Goal: Connect with others: Connect with others

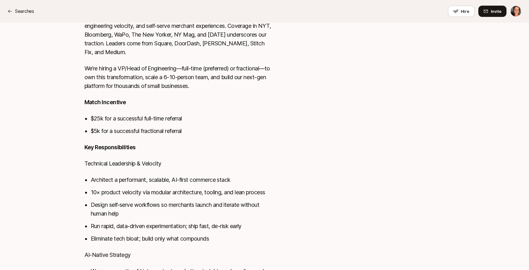
scroll to position [363, 0]
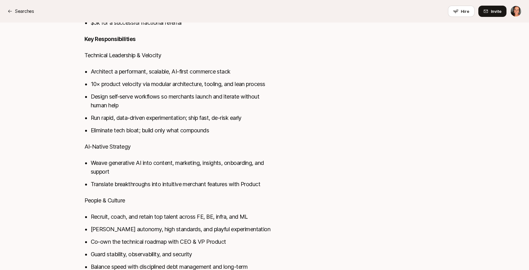
click at [10, 6] on div "Searches Hire Invite" at bounding box center [265, 11] width 514 height 11
click at [18, 12] on p "Searches" at bounding box center [24, 12] width 19 height 8
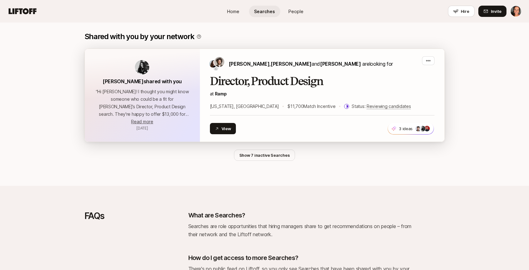
scroll to position [573, 0]
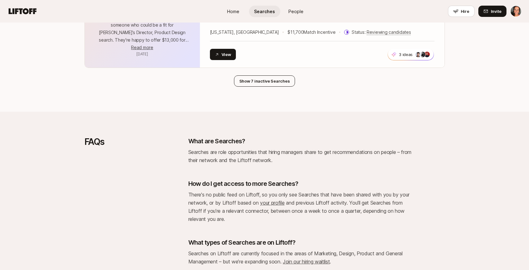
click at [258, 78] on button "Show 7 inactive Searches" at bounding box center [264, 80] width 61 height 11
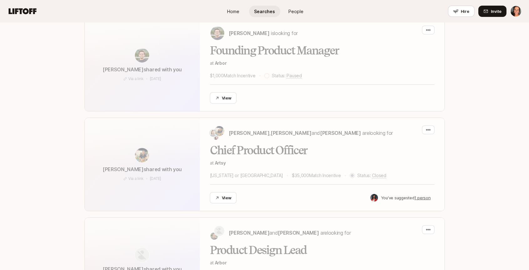
scroll to position [866, 0]
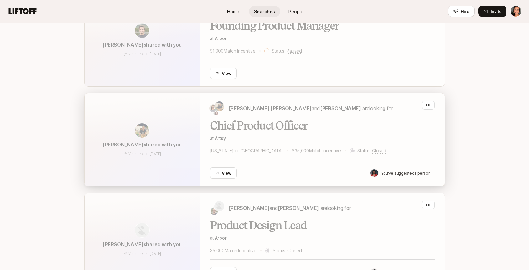
click at [226, 129] on div "Chief Product Officer at Artsy New York or London $35,000 Match Incentive Statu…" at bounding box center [322, 149] width 225 height 59
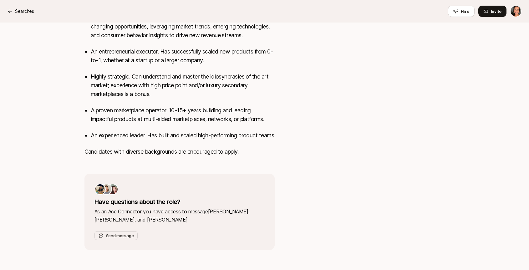
scroll to position [554, 0]
click at [9, 11] on icon at bounding box center [10, 11] width 5 height 5
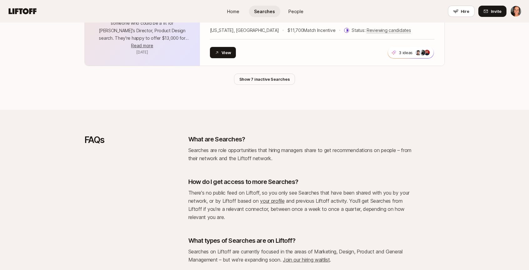
scroll to position [577, 0]
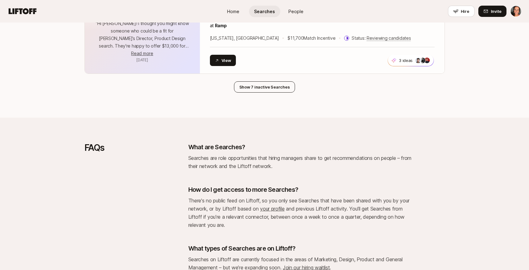
click at [254, 81] on button "Show 7 inactive Searches" at bounding box center [264, 86] width 61 height 11
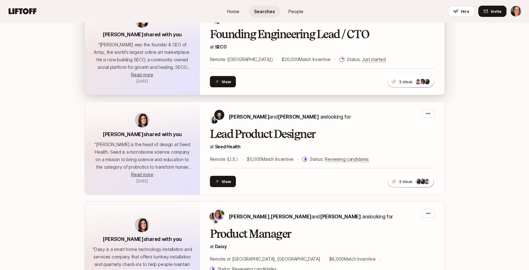
scroll to position [0, 0]
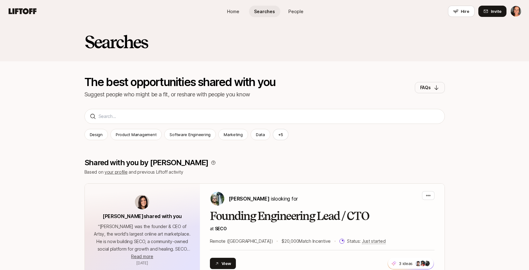
click at [297, 9] on span "People" at bounding box center [296, 11] width 15 height 7
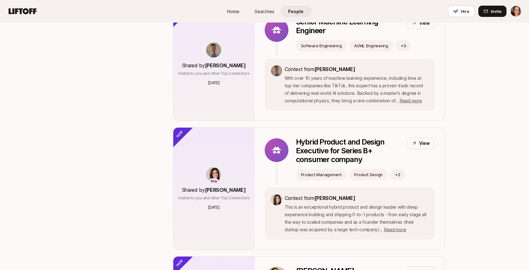
scroll to position [794, 0]
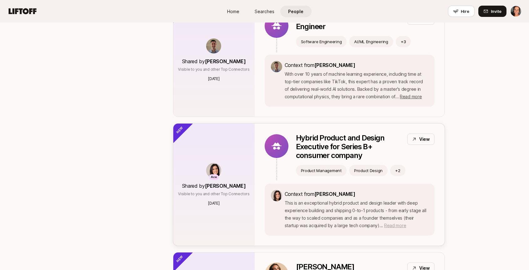
click at [384, 223] on span "Read more" at bounding box center [395, 225] width 22 height 5
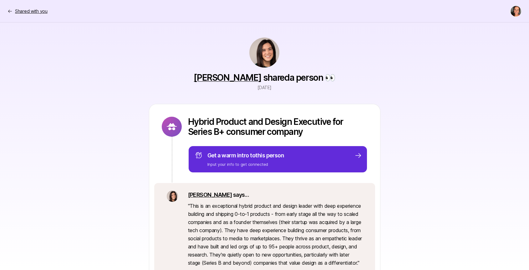
click at [19, 11] on p "Shared with you" at bounding box center [31, 12] width 33 height 8
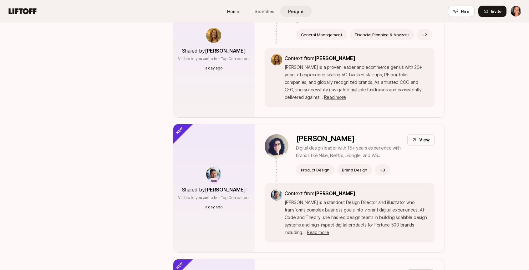
scroll to position [356, 0]
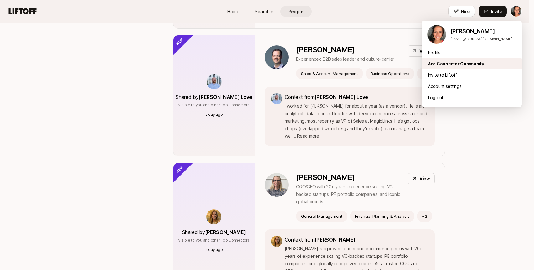
click at [432, 65] on div "Ace Connector Community" at bounding box center [472, 63] width 100 height 11
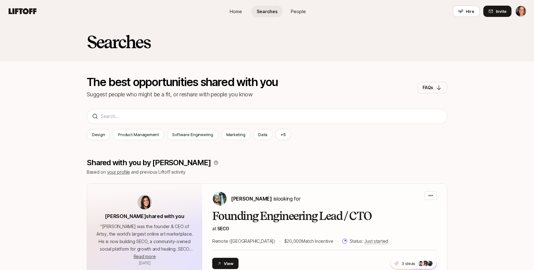
click at [521, 10] on html "Home Searches People Hire Home Searches People Hire Hire Invite Searches The be…" at bounding box center [267, 135] width 534 height 270
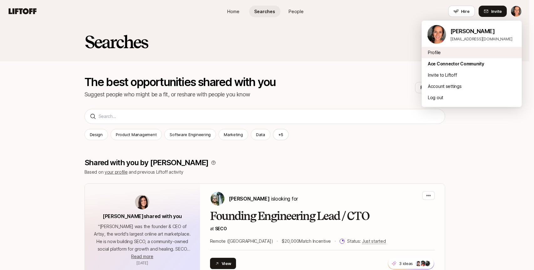
click at [434, 50] on div "Profile" at bounding box center [472, 52] width 100 height 11
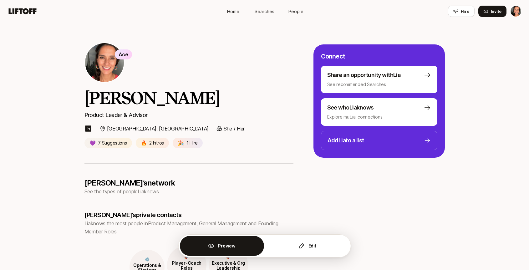
click at [293, 9] on span "People" at bounding box center [296, 11] width 15 height 7
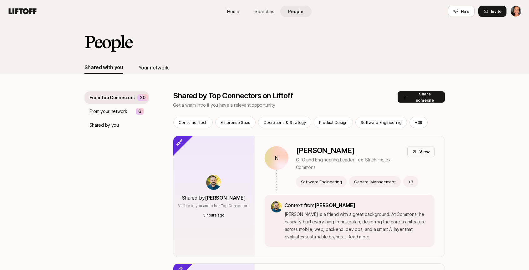
click at [151, 67] on div "Your network" at bounding box center [153, 68] width 31 height 8
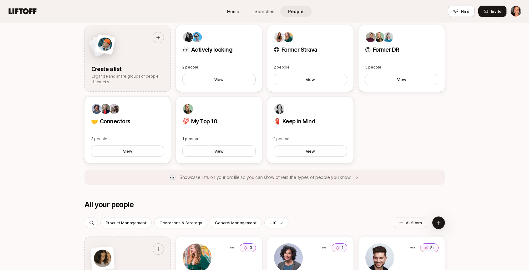
scroll to position [216, 0]
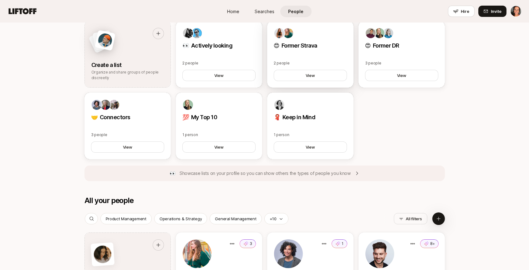
click at [284, 35] on span at bounding box center [279, 33] width 11 height 11
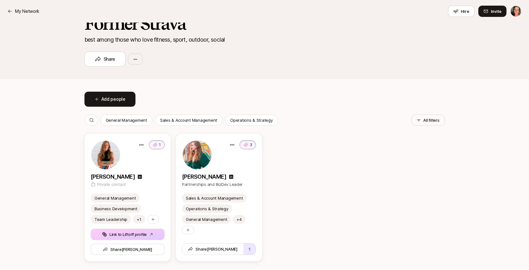
scroll to position [88, 0]
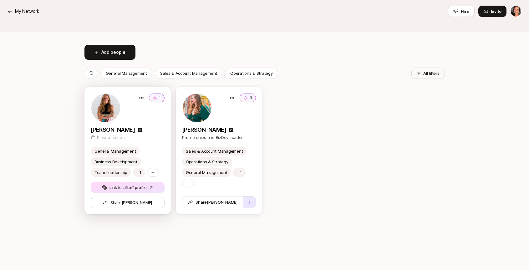
click at [152, 188] on icon "button" at bounding box center [151, 188] width 4 height 4
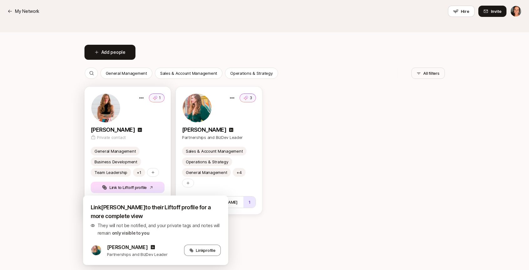
scroll to position [100, 0]
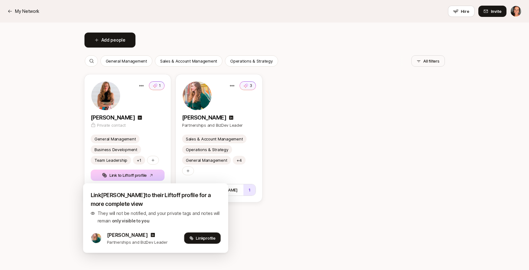
click at [196, 237] on span "Link profile" at bounding box center [205, 238] width 19 height 6
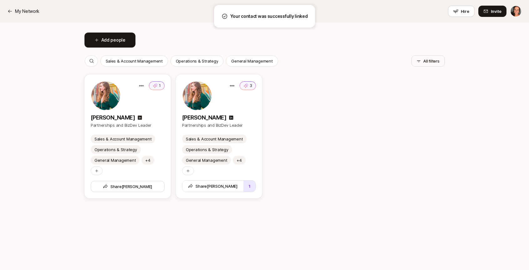
scroll to position [0, 0]
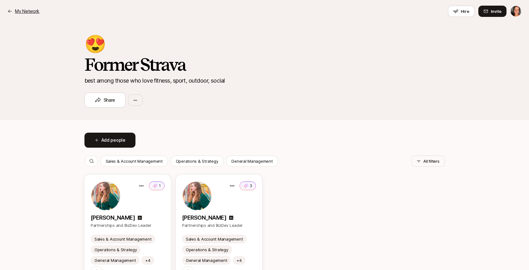
click at [10, 10] on icon at bounding box center [10, 11] width 5 height 5
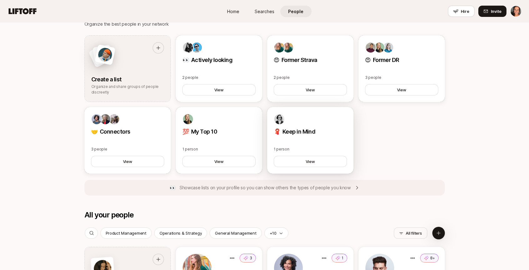
scroll to position [180, 0]
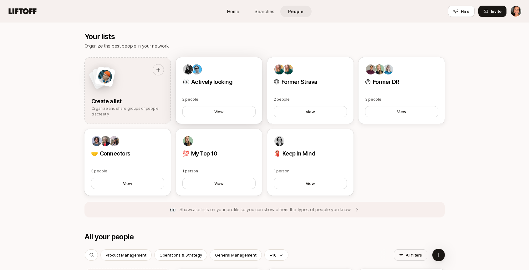
click at [202, 86] on p "👀 Actively looking" at bounding box center [218, 82] width 73 height 9
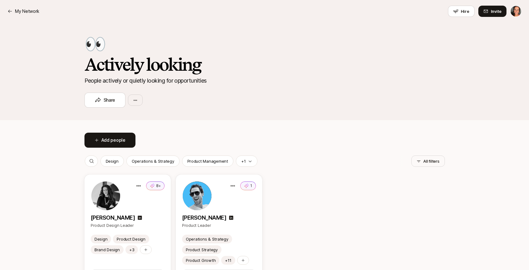
scroll to position [108, 0]
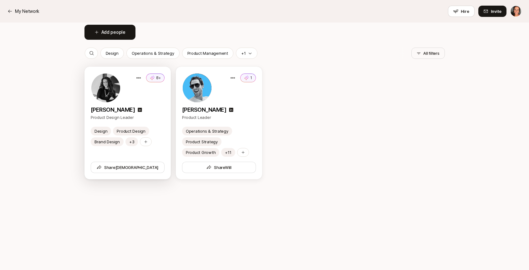
click at [104, 112] on p "[PERSON_NAME]" at bounding box center [113, 109] width 44 height 9
